Goal: Transaction & Acquisition: Book appointment/travel/reservation

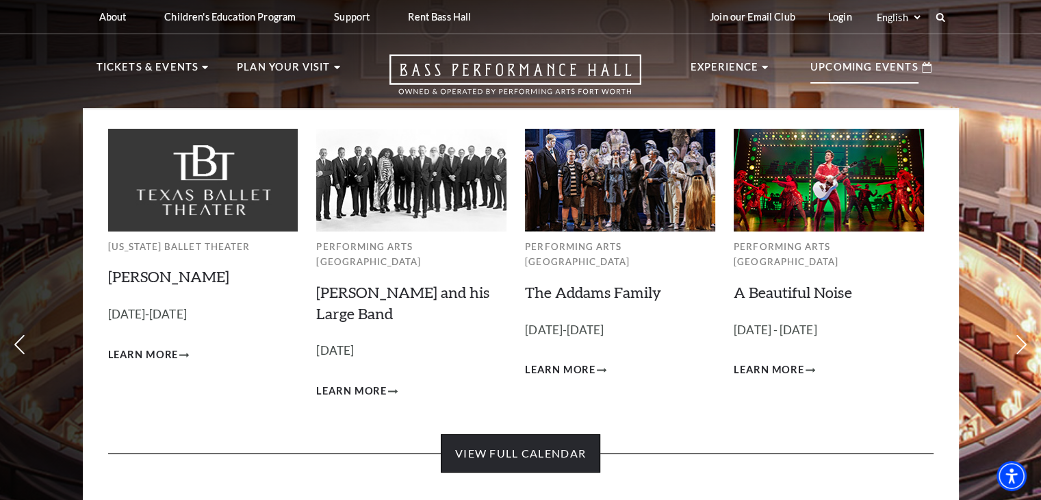
drag, startPoint x: 560, startPoint y: 434, endPoint x: 545, endPoint y: 431, distance: 15.4
click at [545, 434] on link "View Full Calendar" at bounding box center [521, 453] width 160 height 38
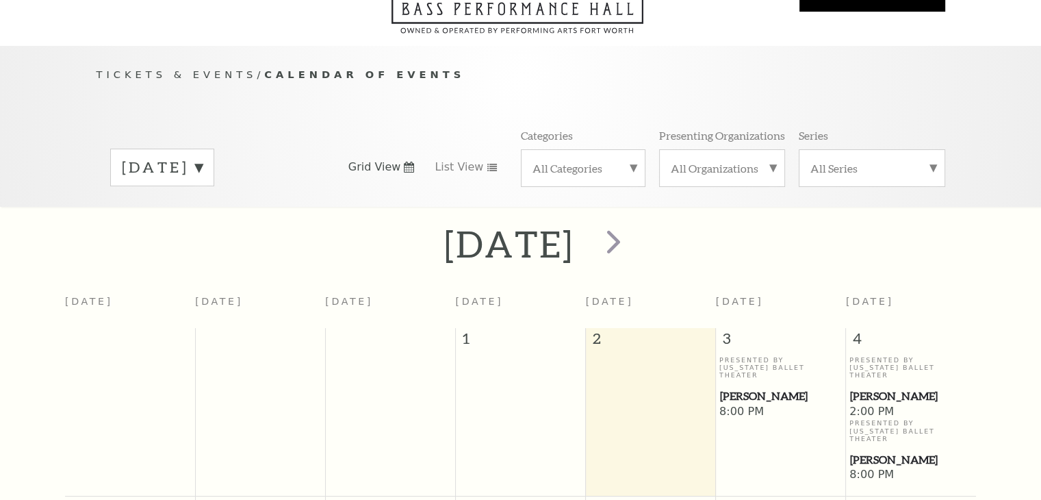
scroll to position [120, 0]
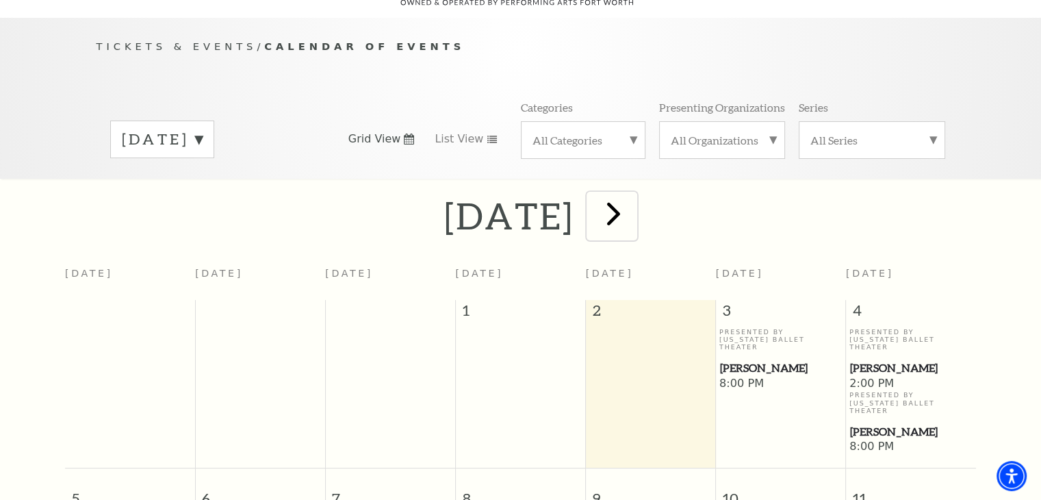
click at [633, 196] on span "next" at bounding box center [613, 213] width 39 height 39
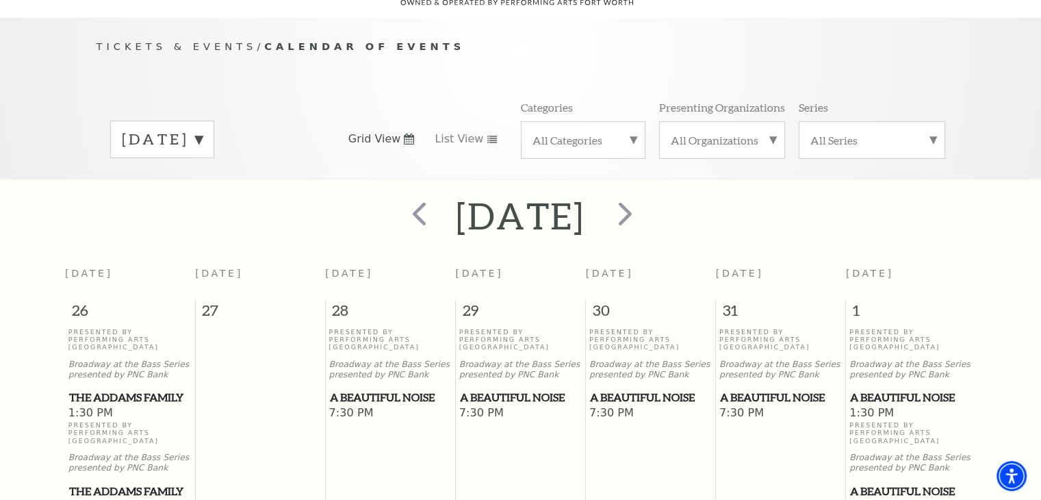
click at [759, 389] on span "A Beautiful Noise" at bounding box center [781, 397] width 122 height 17
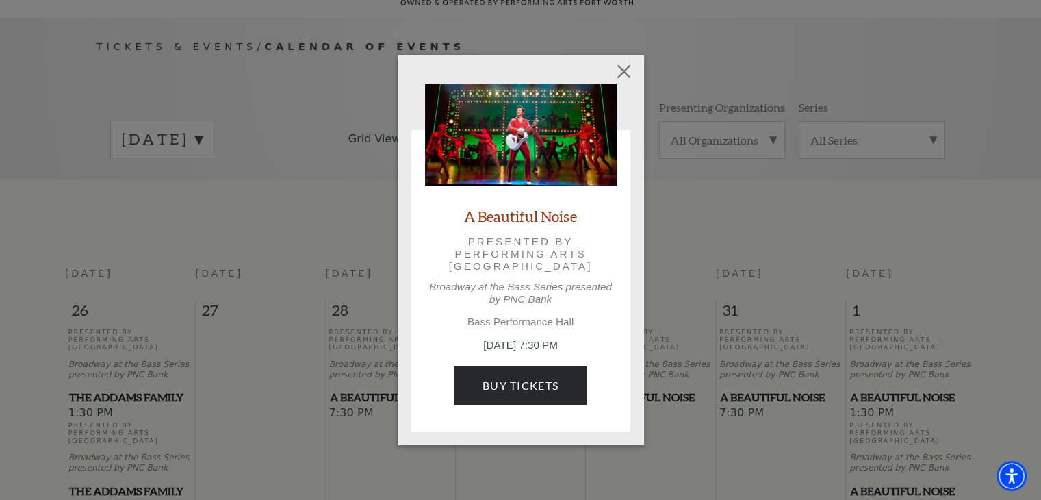
drag, startPoint x: 548, startPoint y: 217, endPoint x: 511, endPoint y: 215, distance: 37.0
click at [511, 215] on link "A Beautiful Noise" at bounding box center [520, 216] width 113 height 18
